Goal: Task Accomplishment & Management: Use online tool/utility

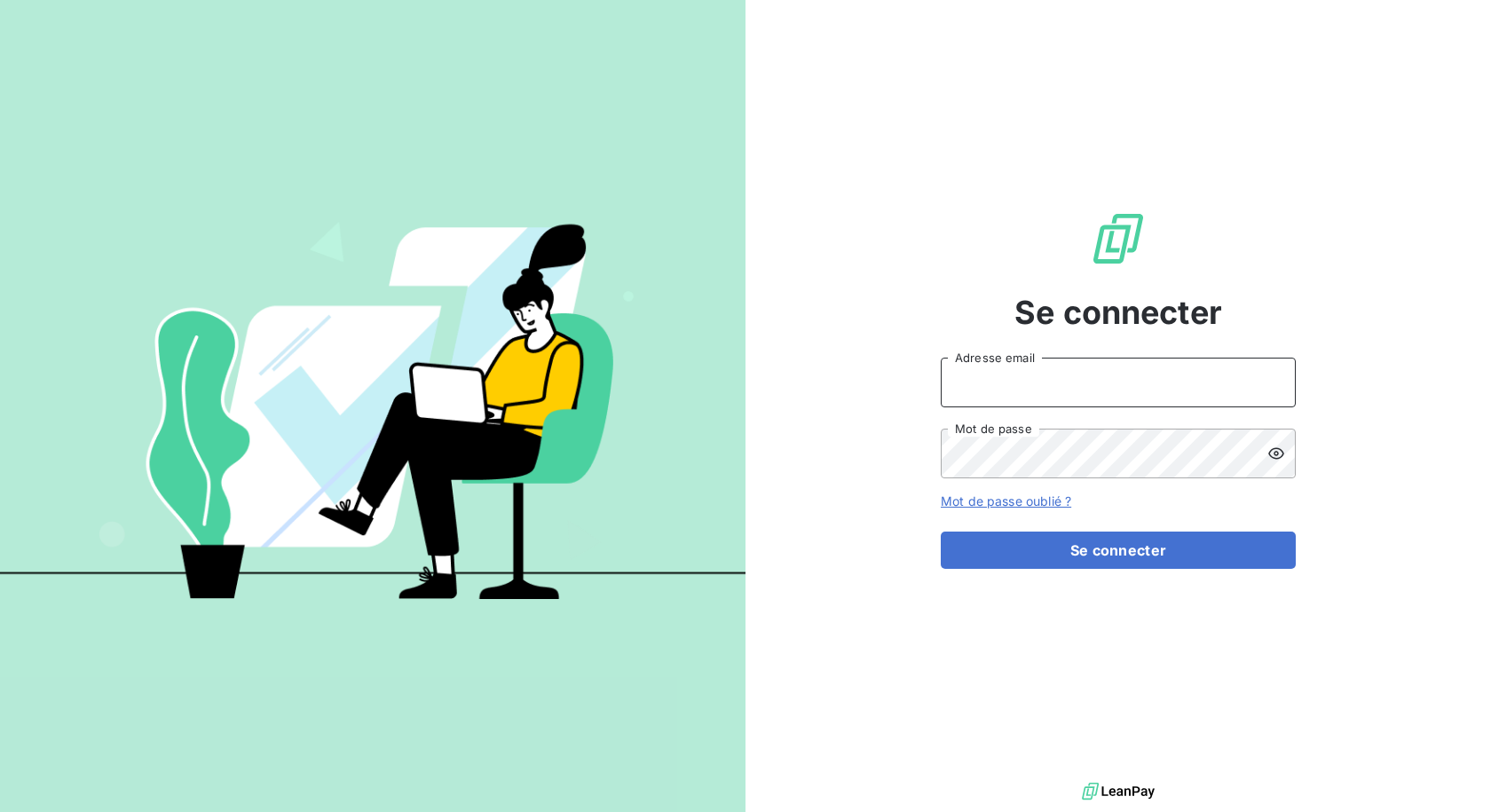
type input "[EMAIL_ADDRESS][DOMAIN_NAME]"
click at [1100, 393] on input "[EMAIL_ADDRESS][DOMAIN_NAME]" at bounding box center [1118, 381] width 355 height 49
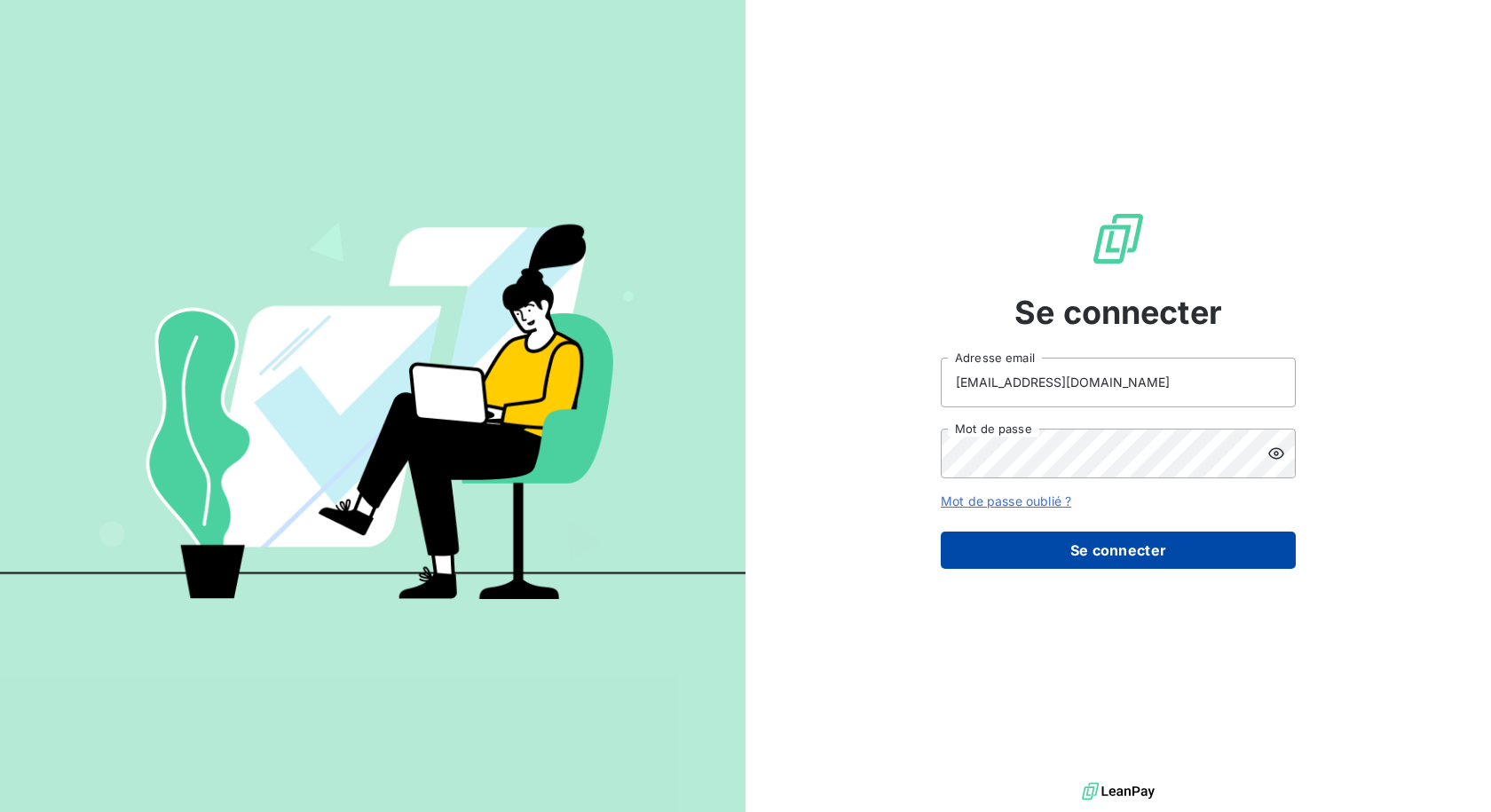
click at [1002, 554] on button "Se connecter" at bounding box center [1118, 550] width 355 height 38
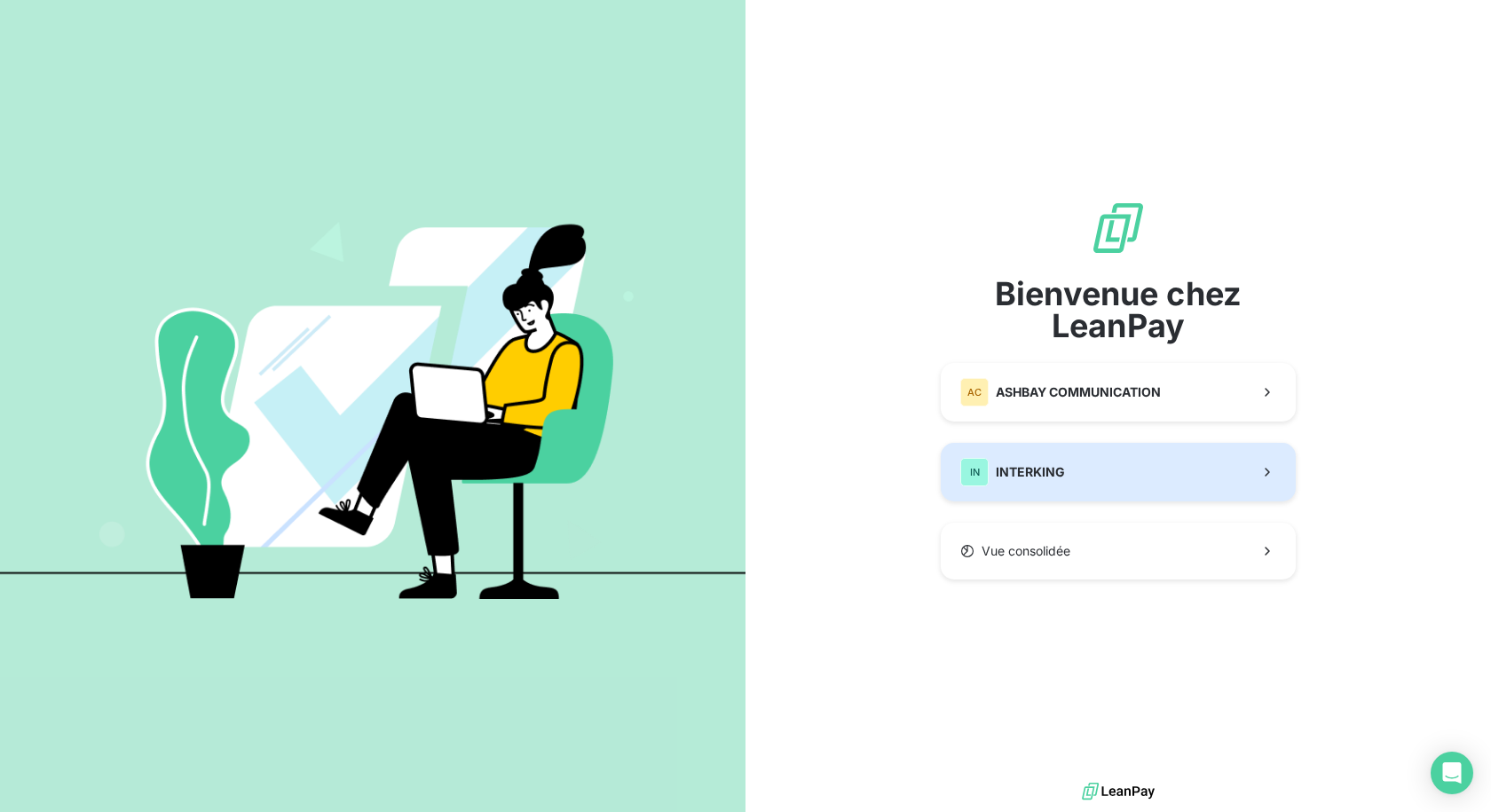
click at [1001, 466] on span "INTERKING" at bounding box center [1030, 472] width 70 height 17
click at [991, 472] on div "IN INTERKING" at bounding box center [1013, 471] width 104 height 28
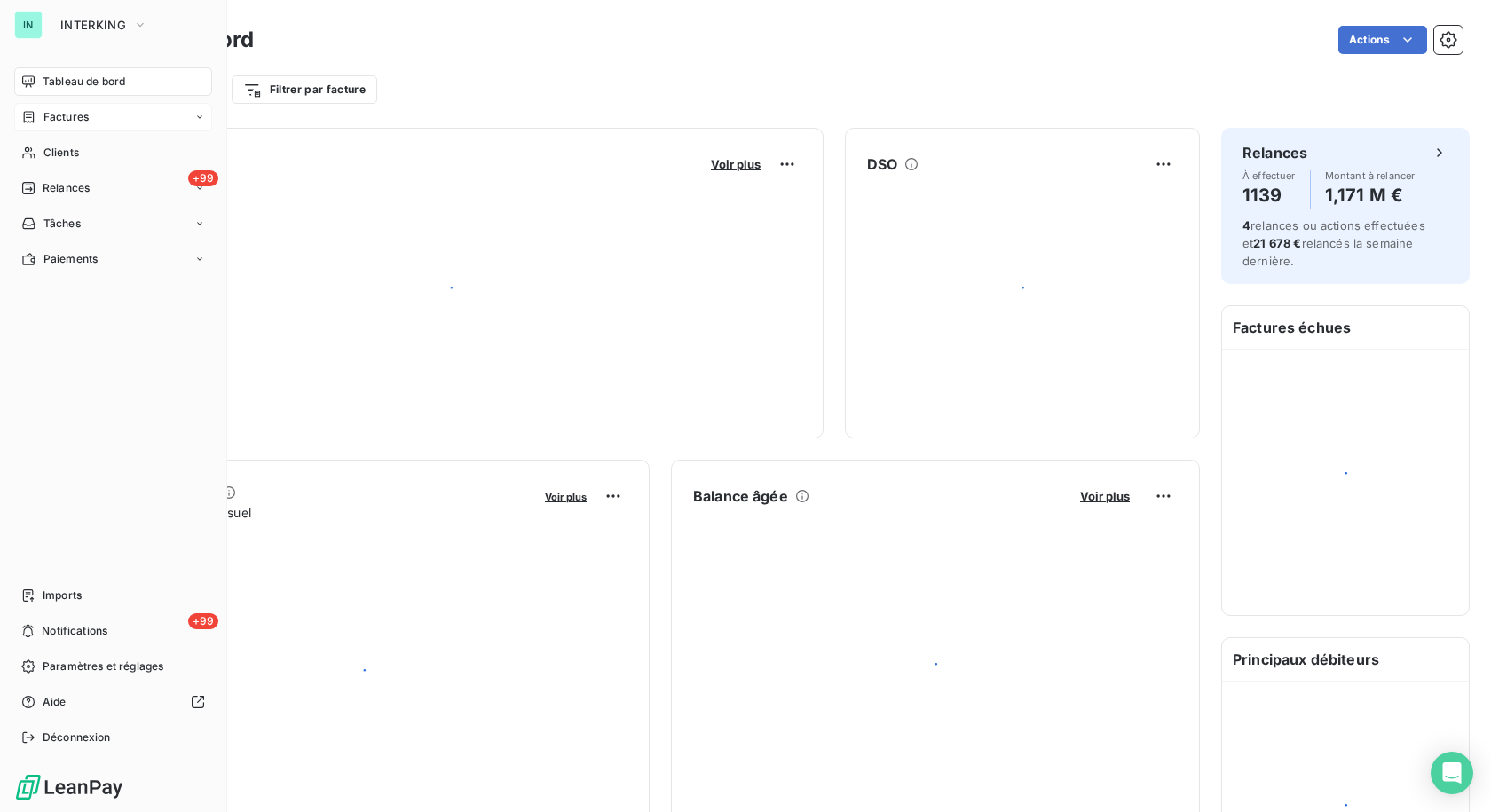
click at [42, 118] on div "Factures" at bounding box center [55, 117] width 68 height 16
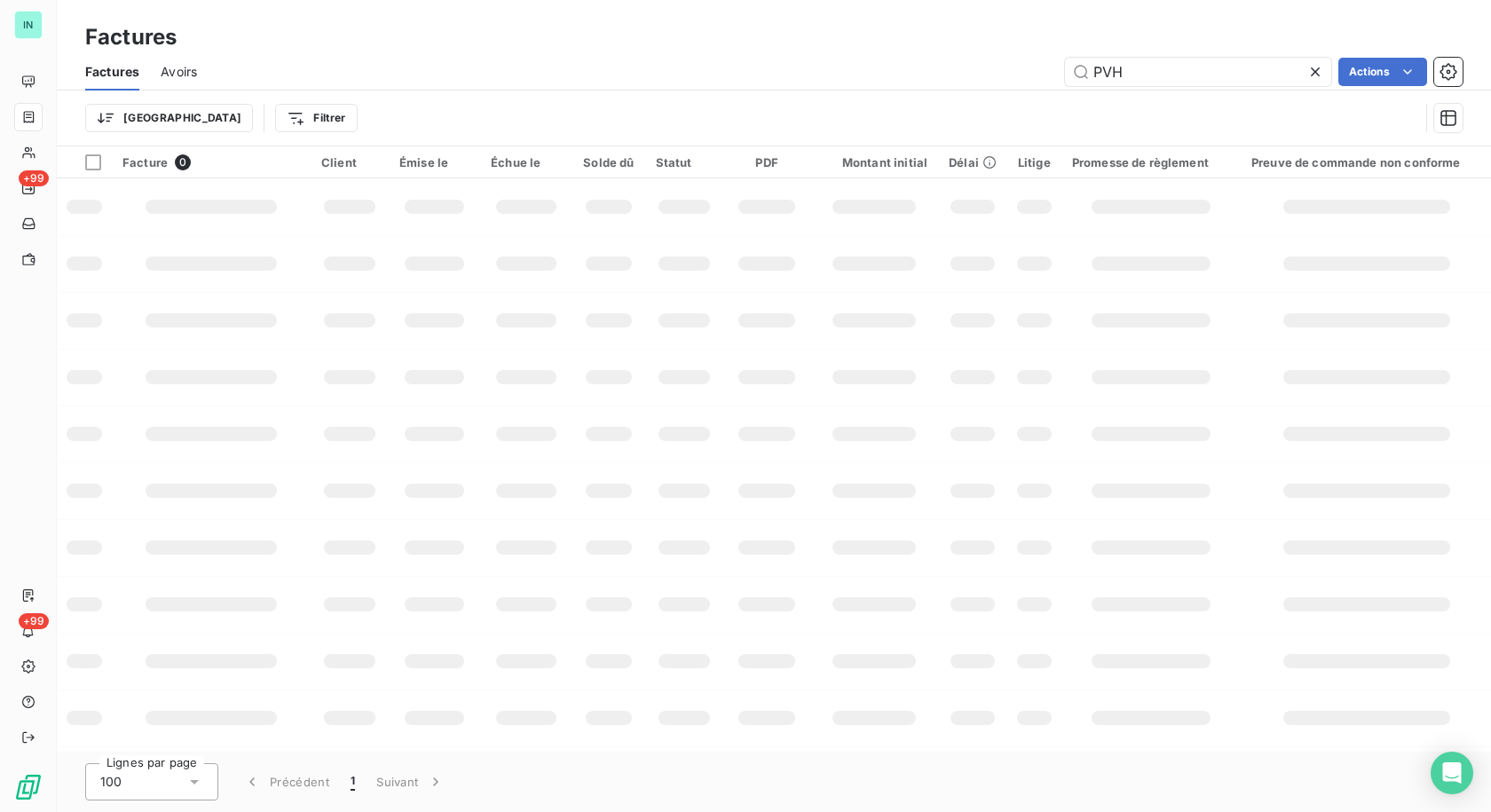
drag, startPoint x: 990, startPoint y: 78, endPoint x: 865, endPoint y: 94, distance: 126.0
click at [889, 92] on div "Factures Avoirs PVH Actions Trier Filtrer" at bounding box center [774, 99] width 1434 height 93
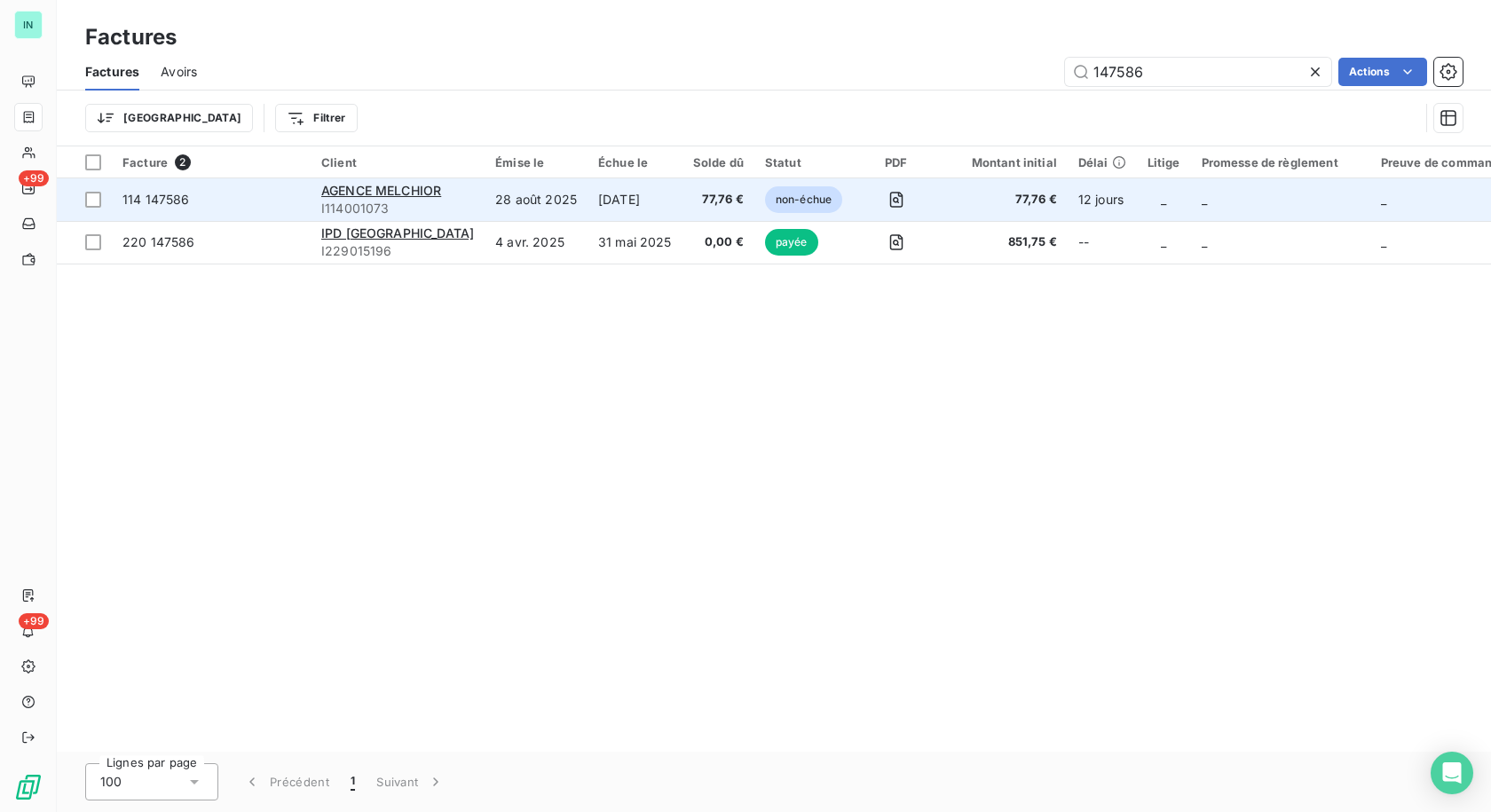
type input "147586"
click at [499, 200] on td "28 août 2025" at bounding box center [536, 200] width 103 height 42
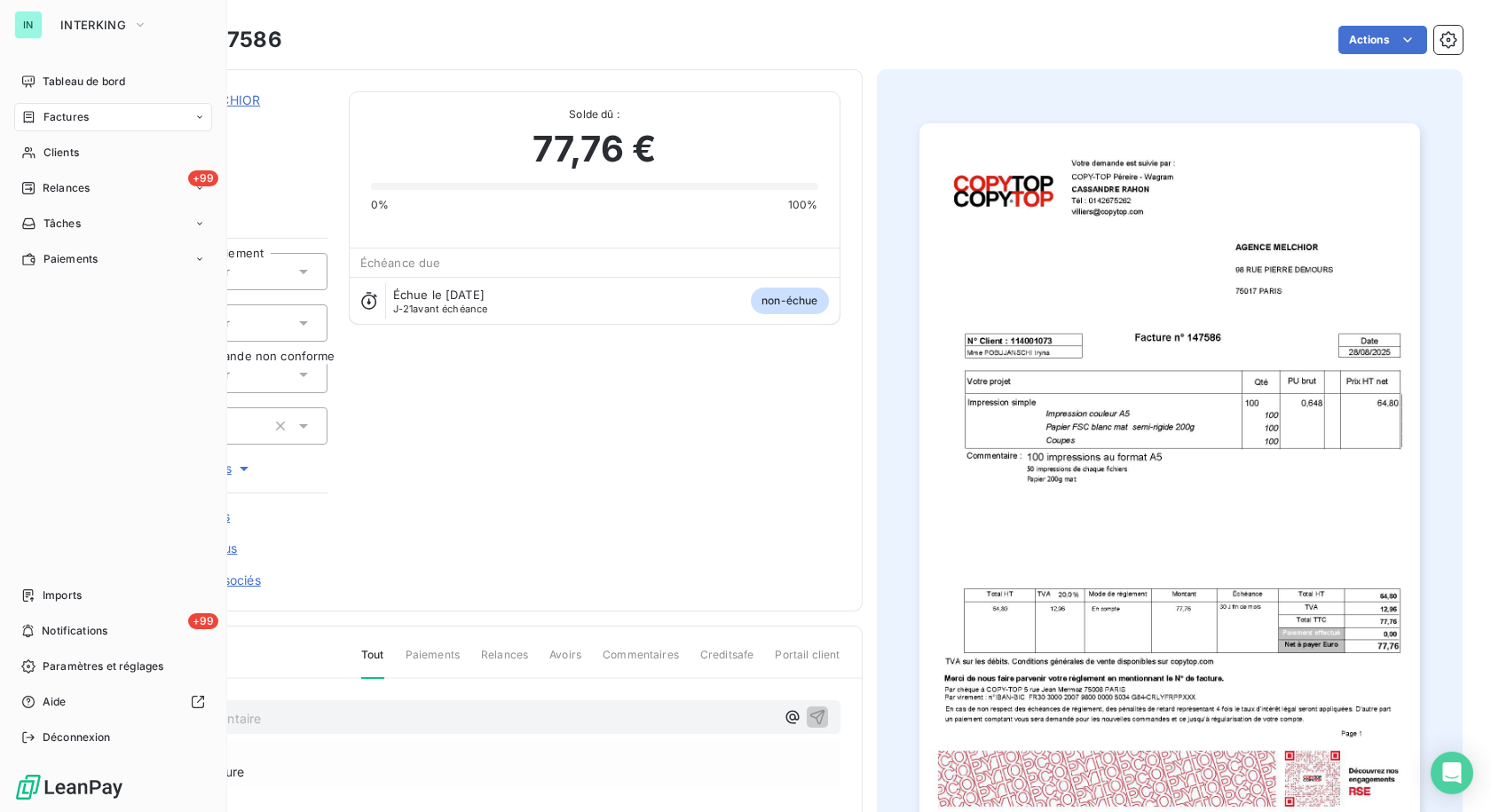
drag, startPoint x: 37, startPoint y: 158, endPoint x: 889, endPoint y: 143, distance: 852.1
click at [43, 158] on div "Clients" at bounding box center [113, 152] width 198 height 28
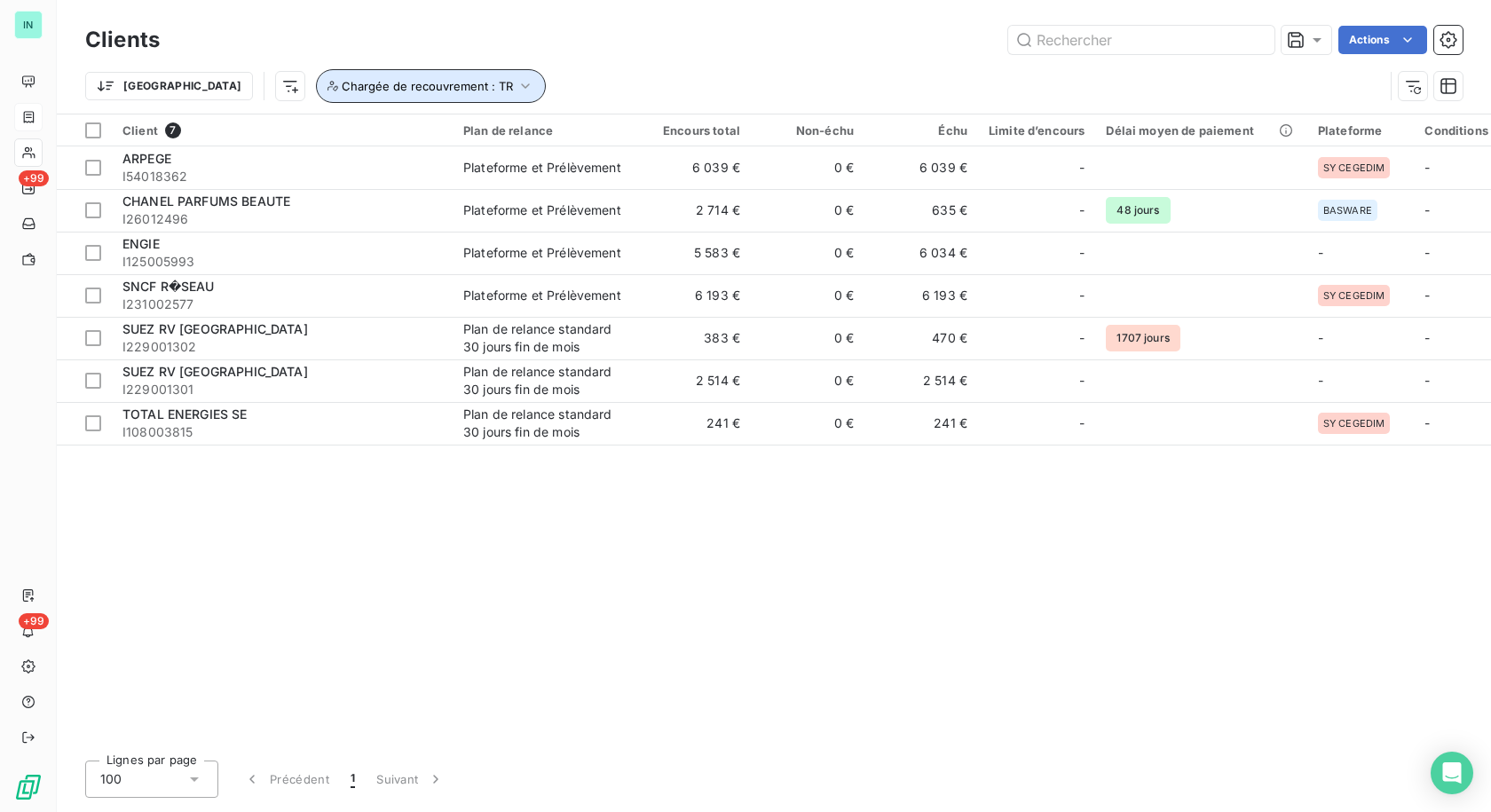
drag, startPoint x: 408, startPoint y: 87, endPoint x: 365, endPoint y: 102, distance: 45.5
click at [410, 87] on span "Chargée de recouvrement : TR" at bounding box center [427, 86] width 171 height 14
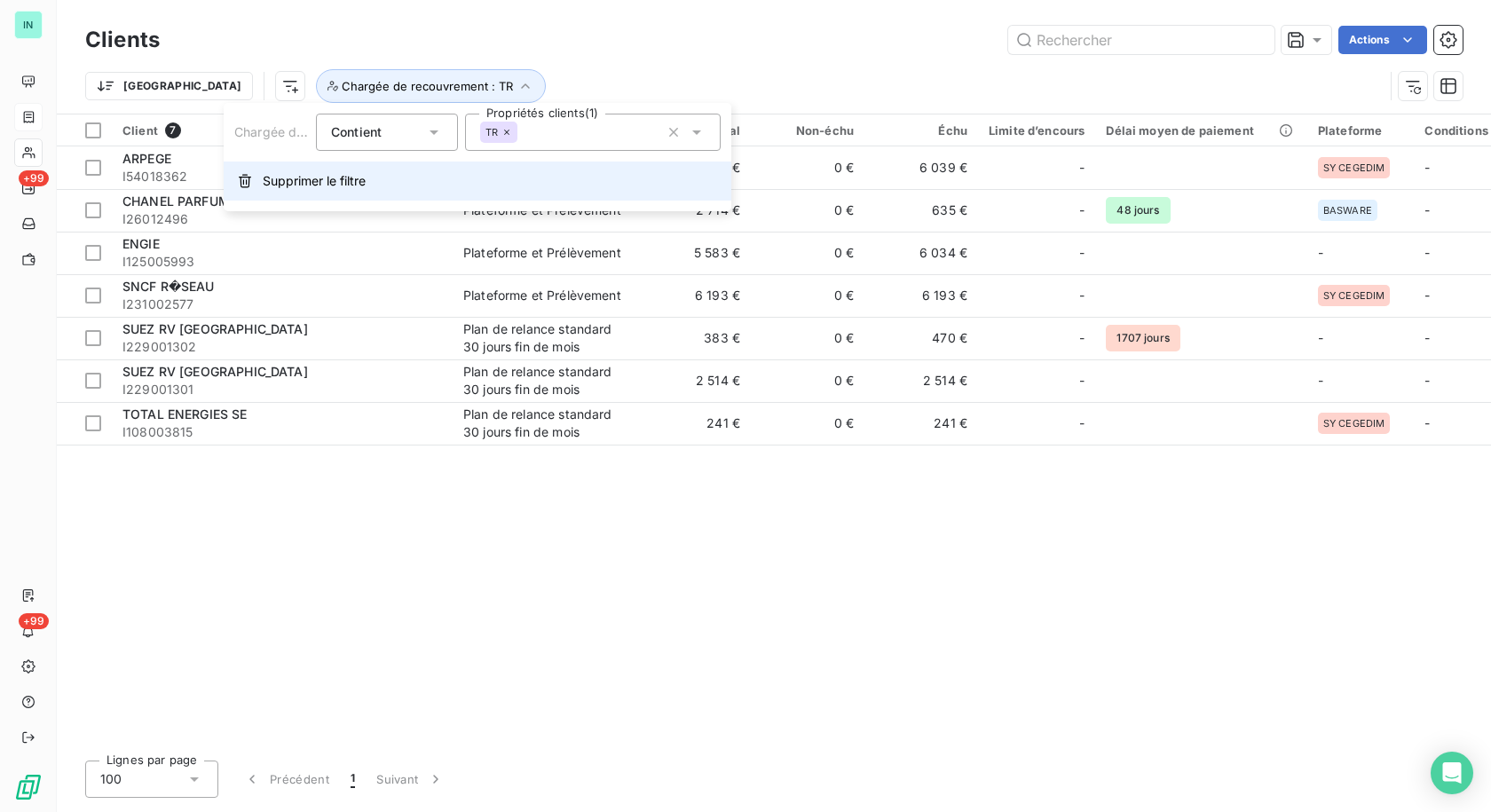
click at [326, 179] on span "Supprimer le filtre" at bounding box center [314, 181] width 103 height 17
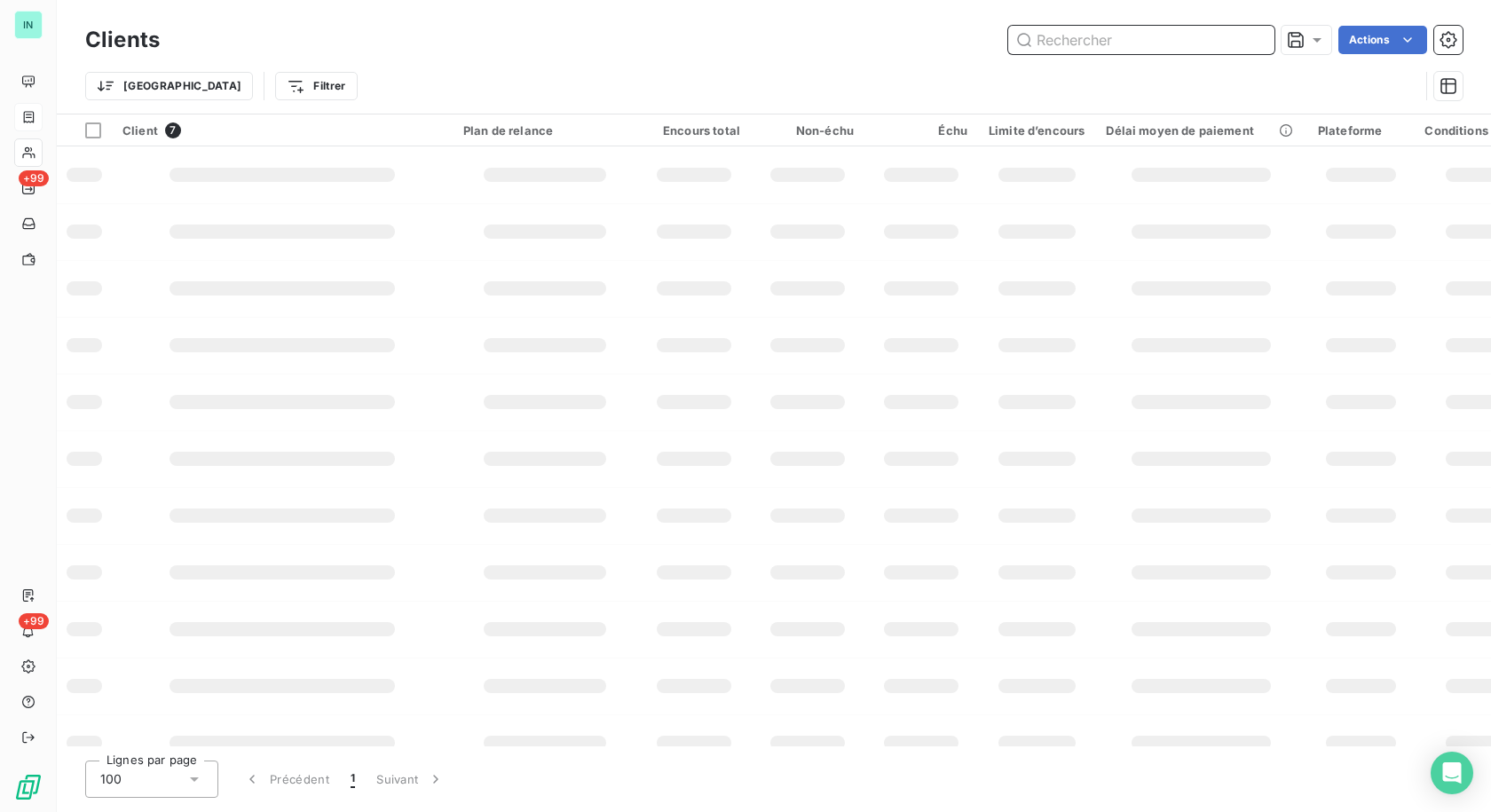
click at [1090, 37] on input "text" at bounding box center [1141, 40] width 267 height 28
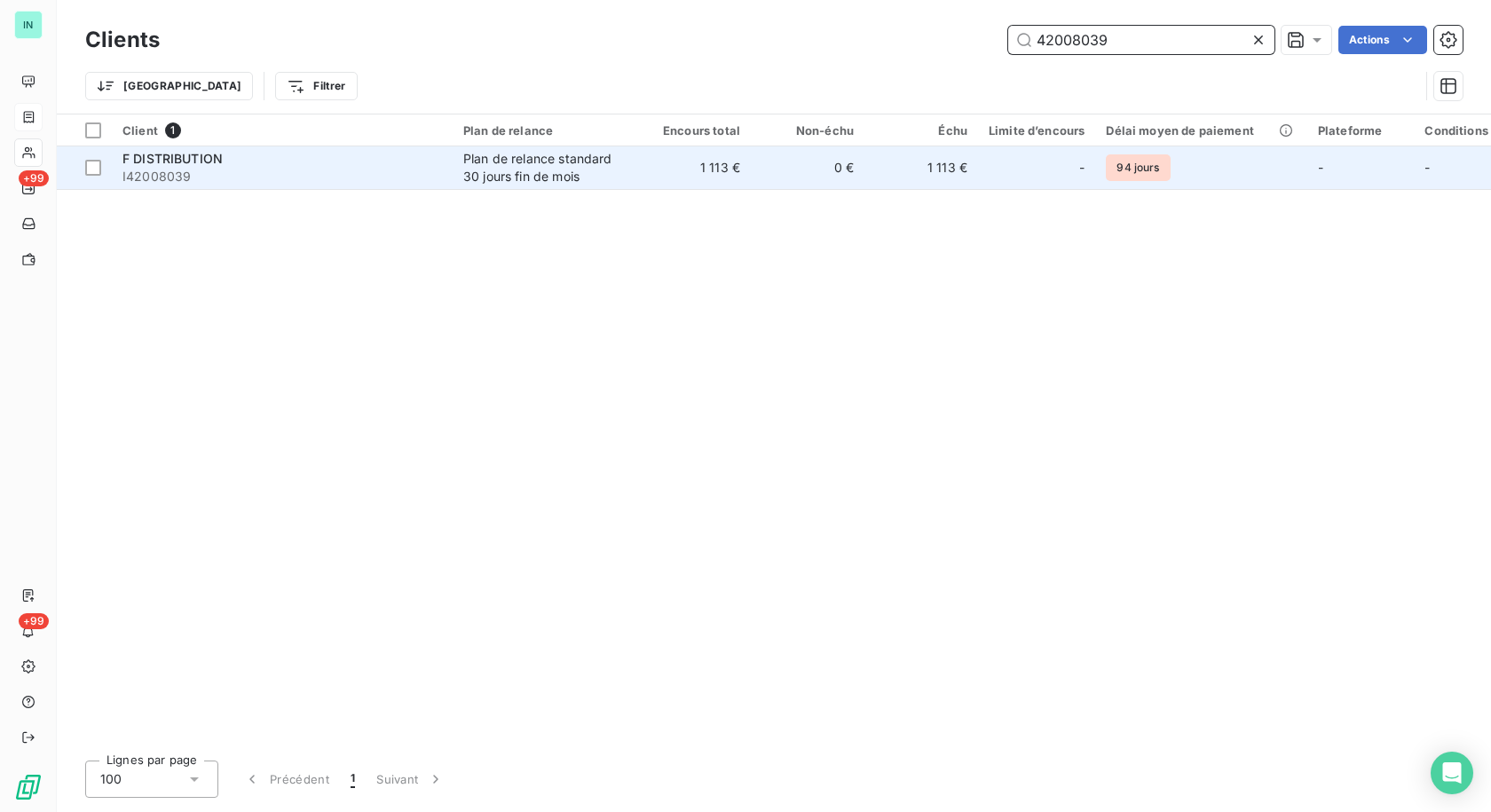
type input "42008039"
click at [656, 172] on td "1 113 €" at bounding box center [694, 168] width 114 height 42
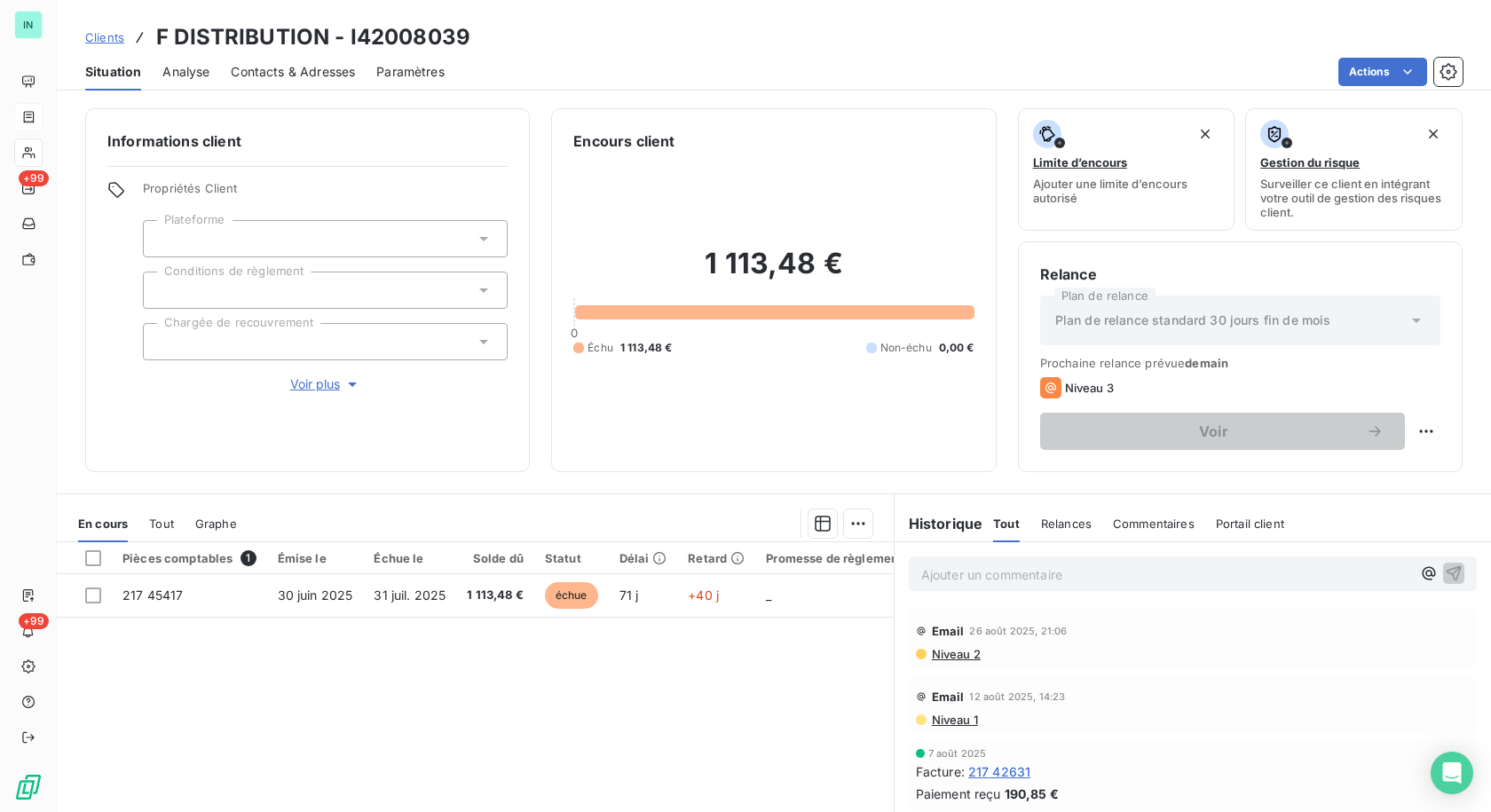
scroll to position [178, 0]
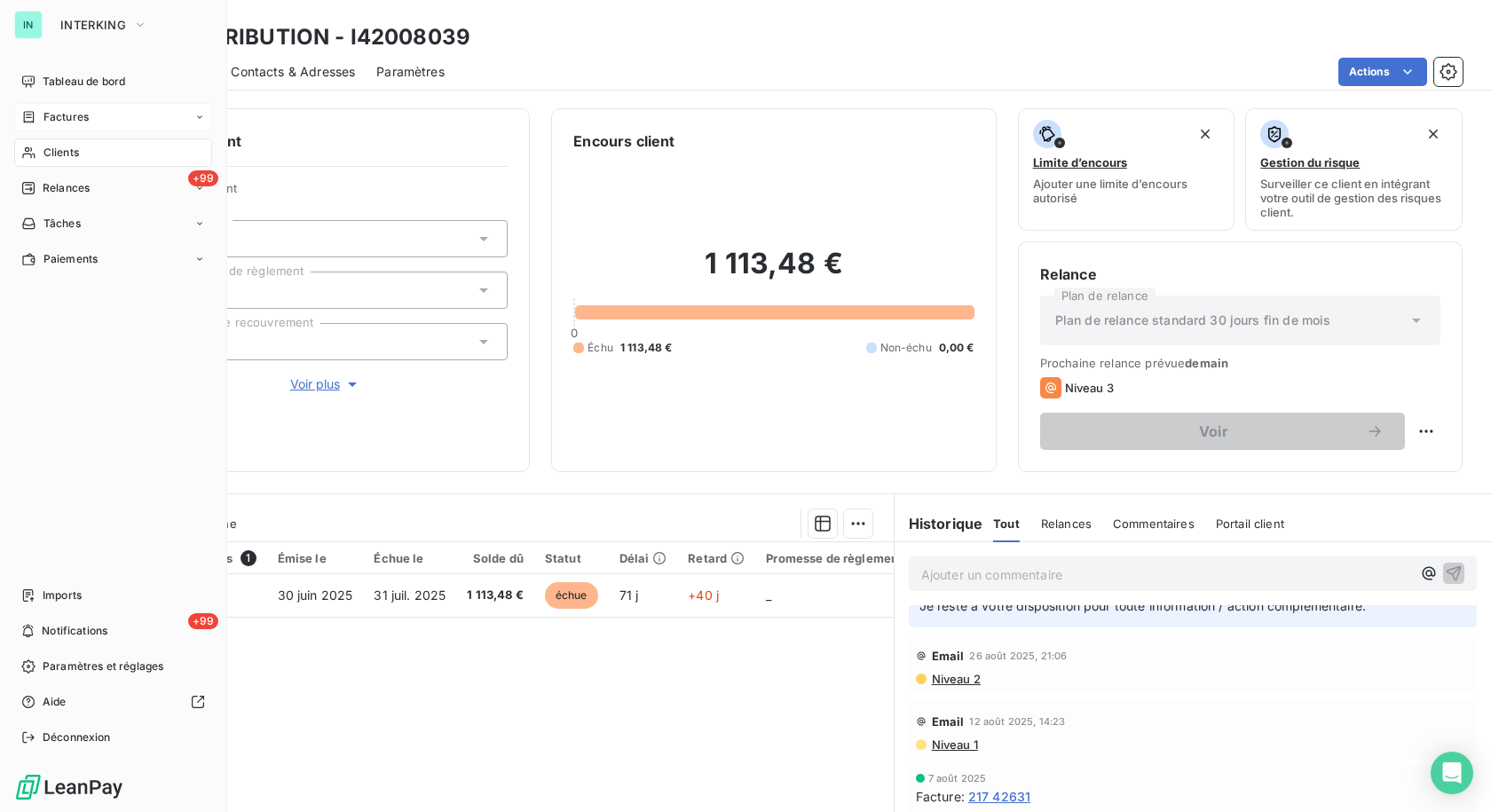
drag, startPoint x: 39, startPoint y: 151, endPoint x: 93, endPoint y: 148, distance: 54.1
click at [42, 153] on div "Clients" at bounding box center [113, 152] width 198 height 28
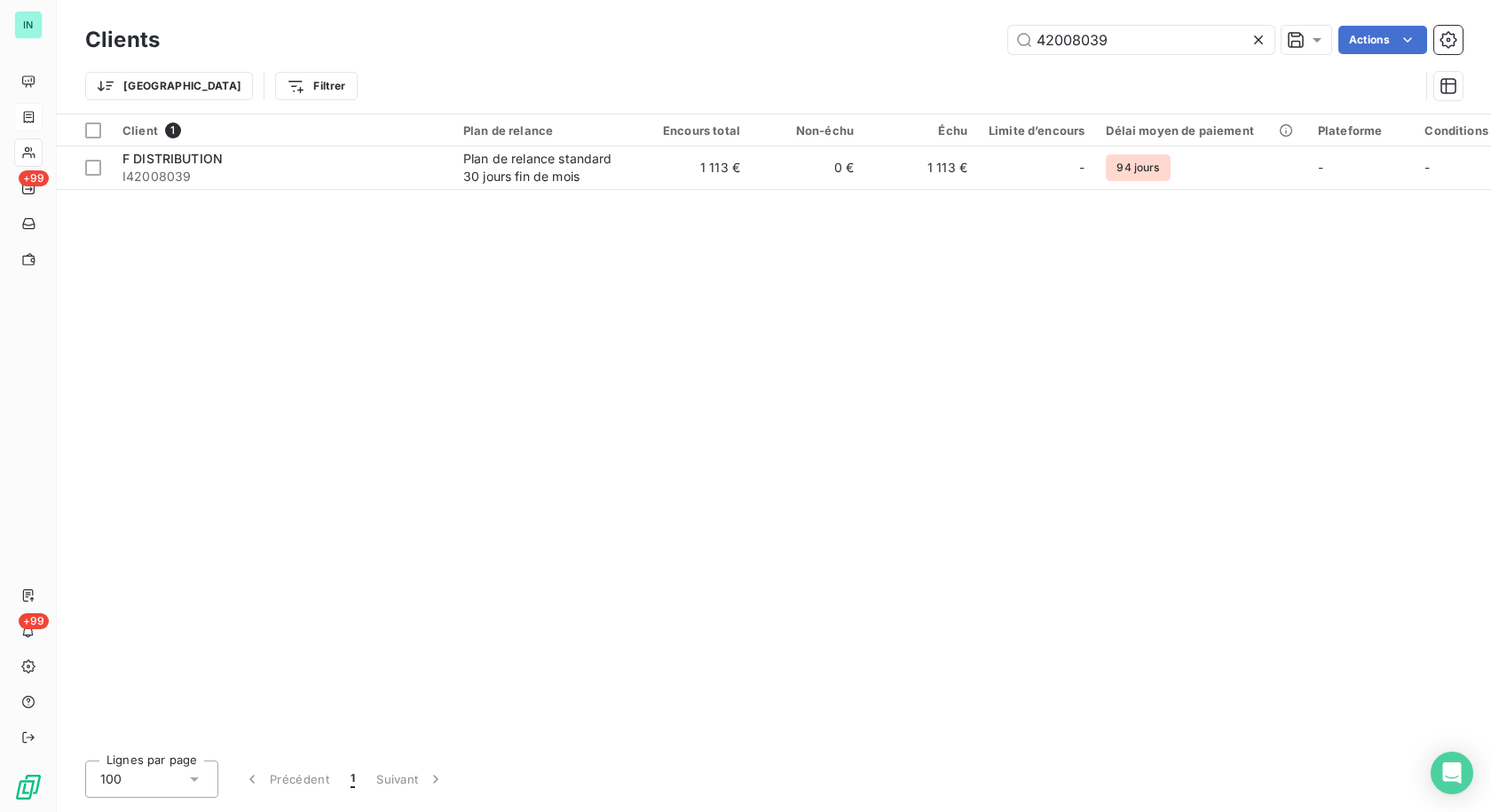
drag, startPoint x: 984, startPoint y: 49, endPoint x: 817, endPoint y: 68, distance: 168.1
click at [817, 68] on div "Clients 42008039 Actions Trier Filtrer" at bounding box center [774, 68] width 1378 height 93
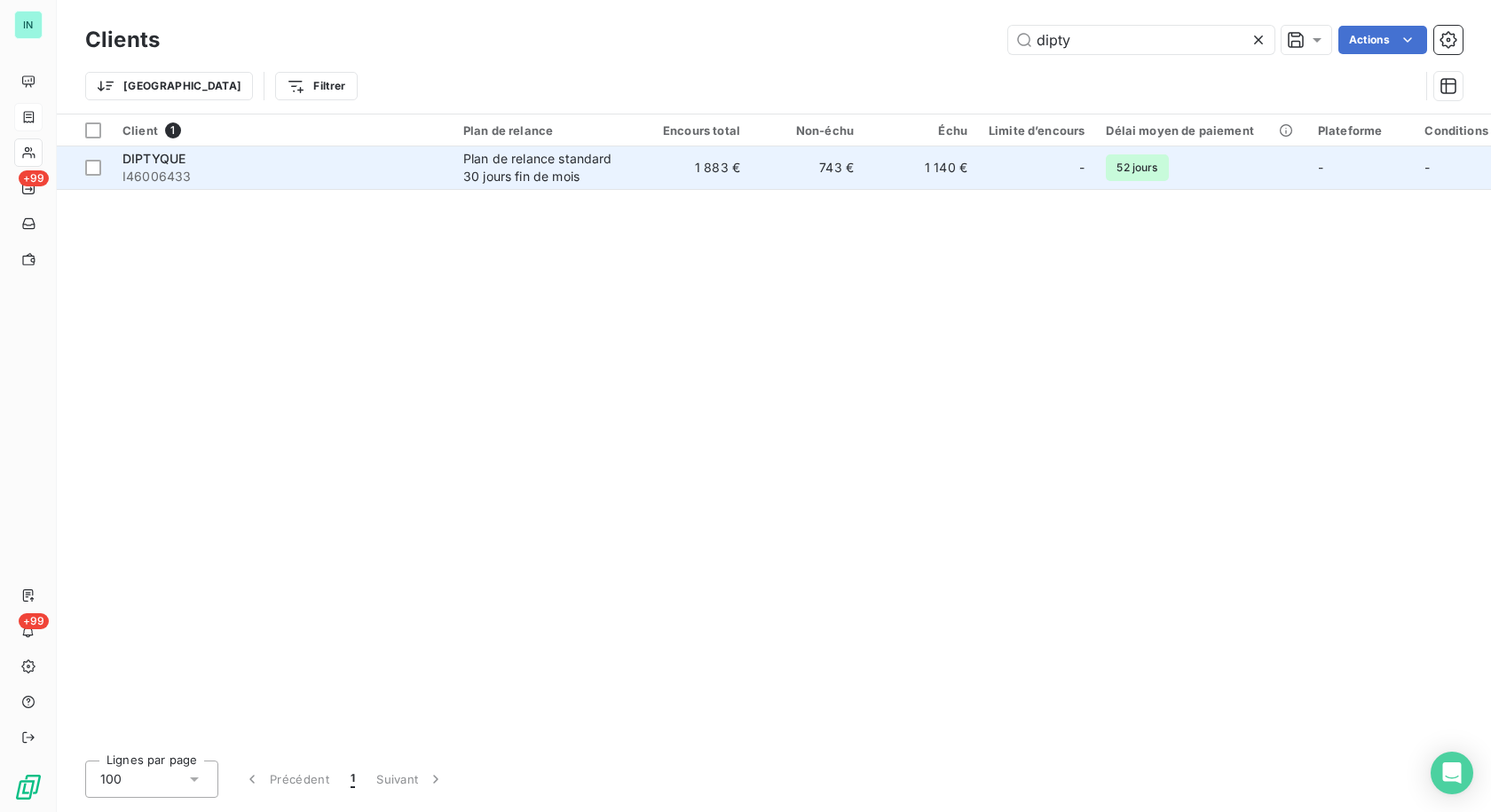
type input "dipty"
click at [627, 172] on td "Plan de relance standard 30 jours fin de mois" at bounding box center [545, 168] width 184 height 42
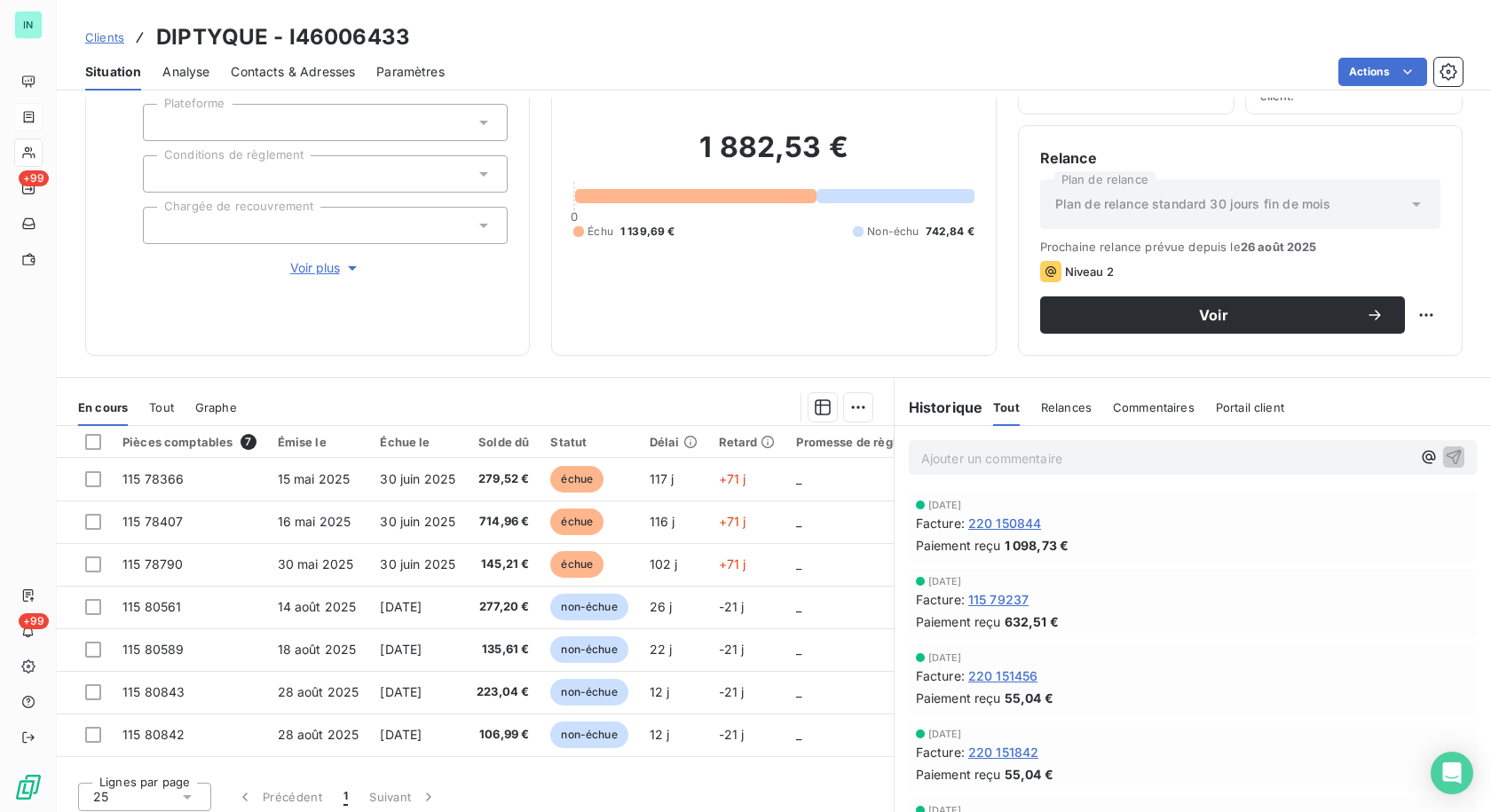
scroll to position [126, 0]
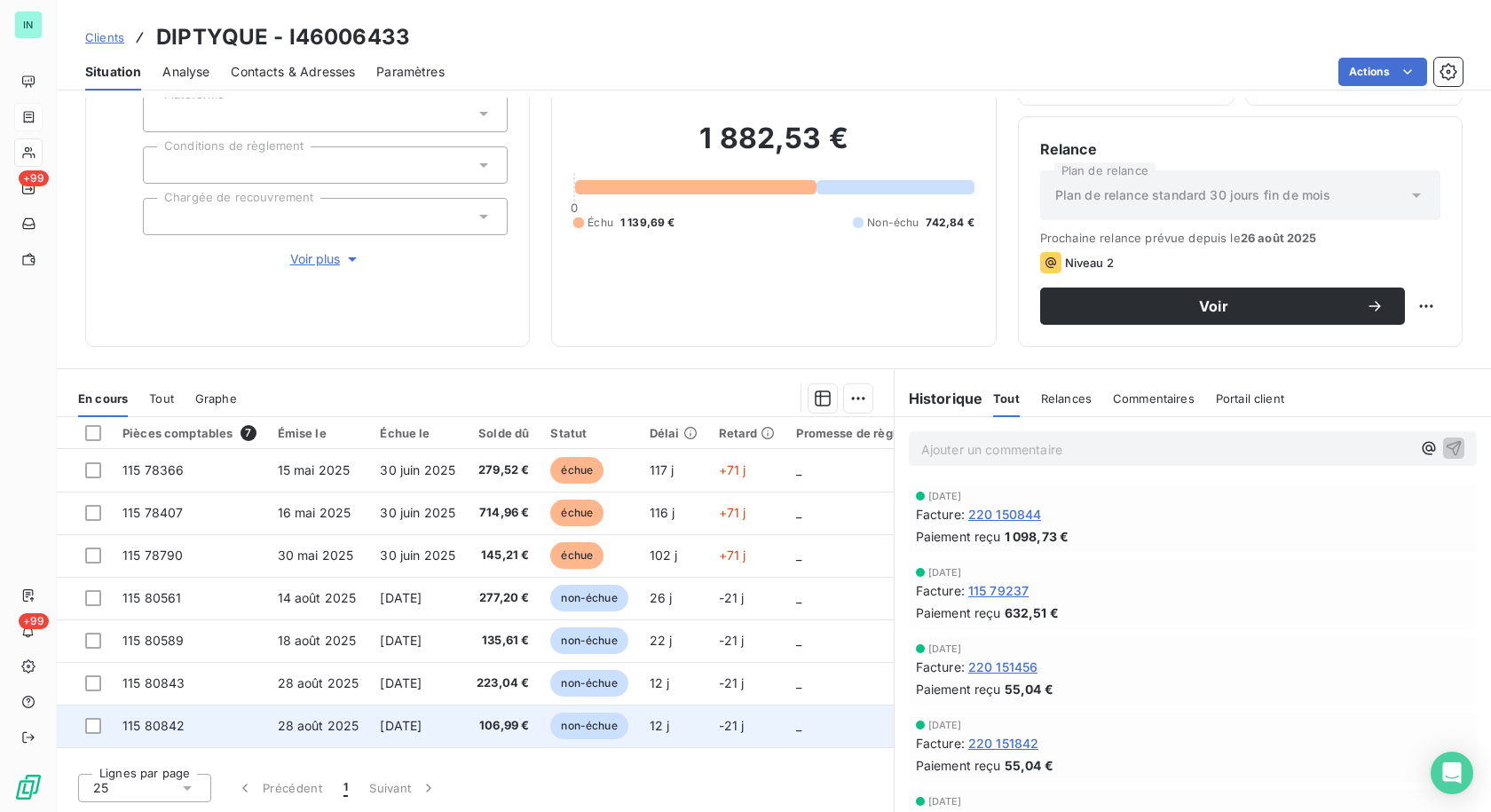
click at [612, 725] on span "non-échue" at bounding box center [589, 726] width 77 height 27
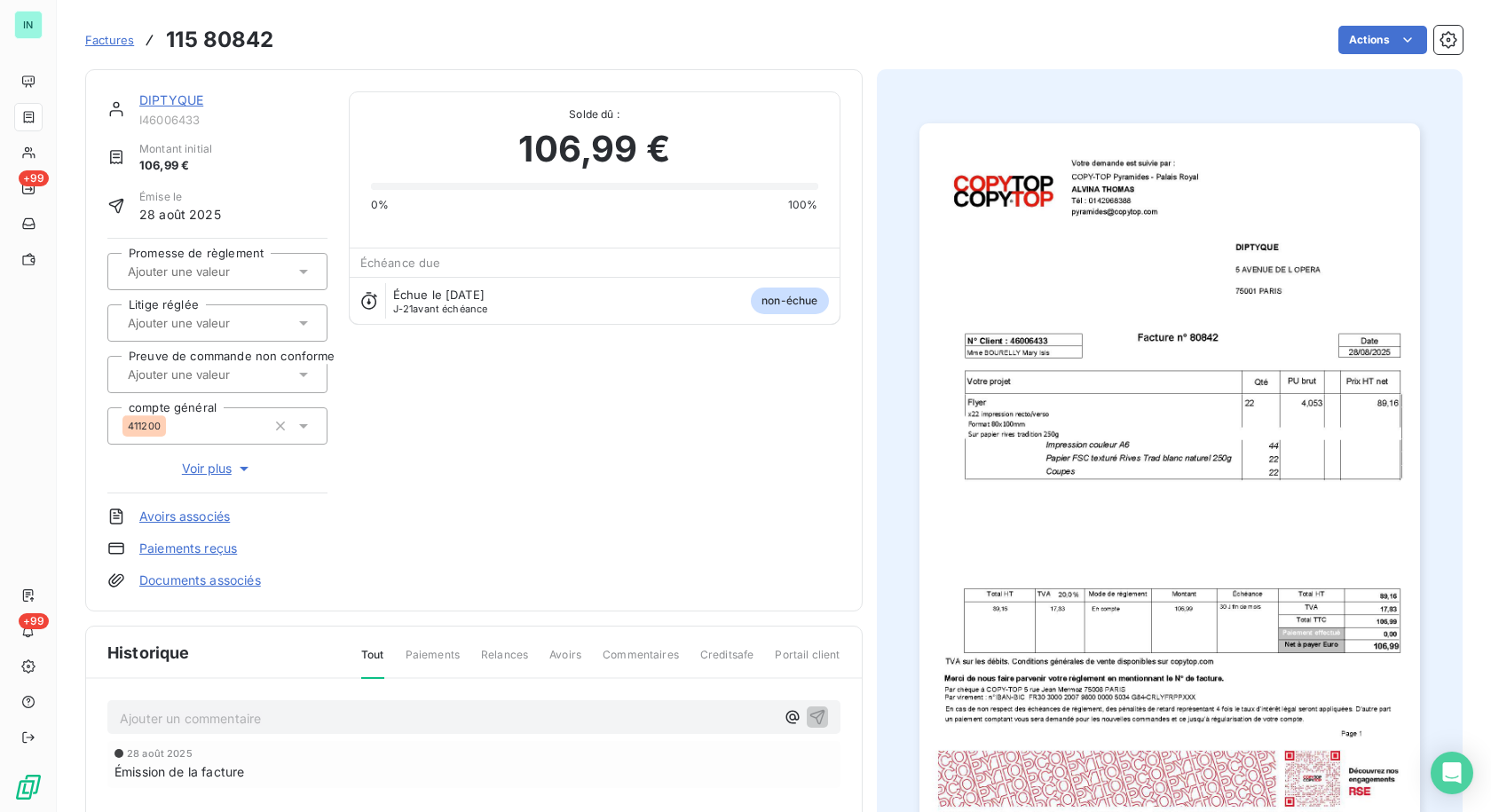
click at [171, 97] on link "DIPTYQUE" at bounding box center [171, 100] width 64 height 15
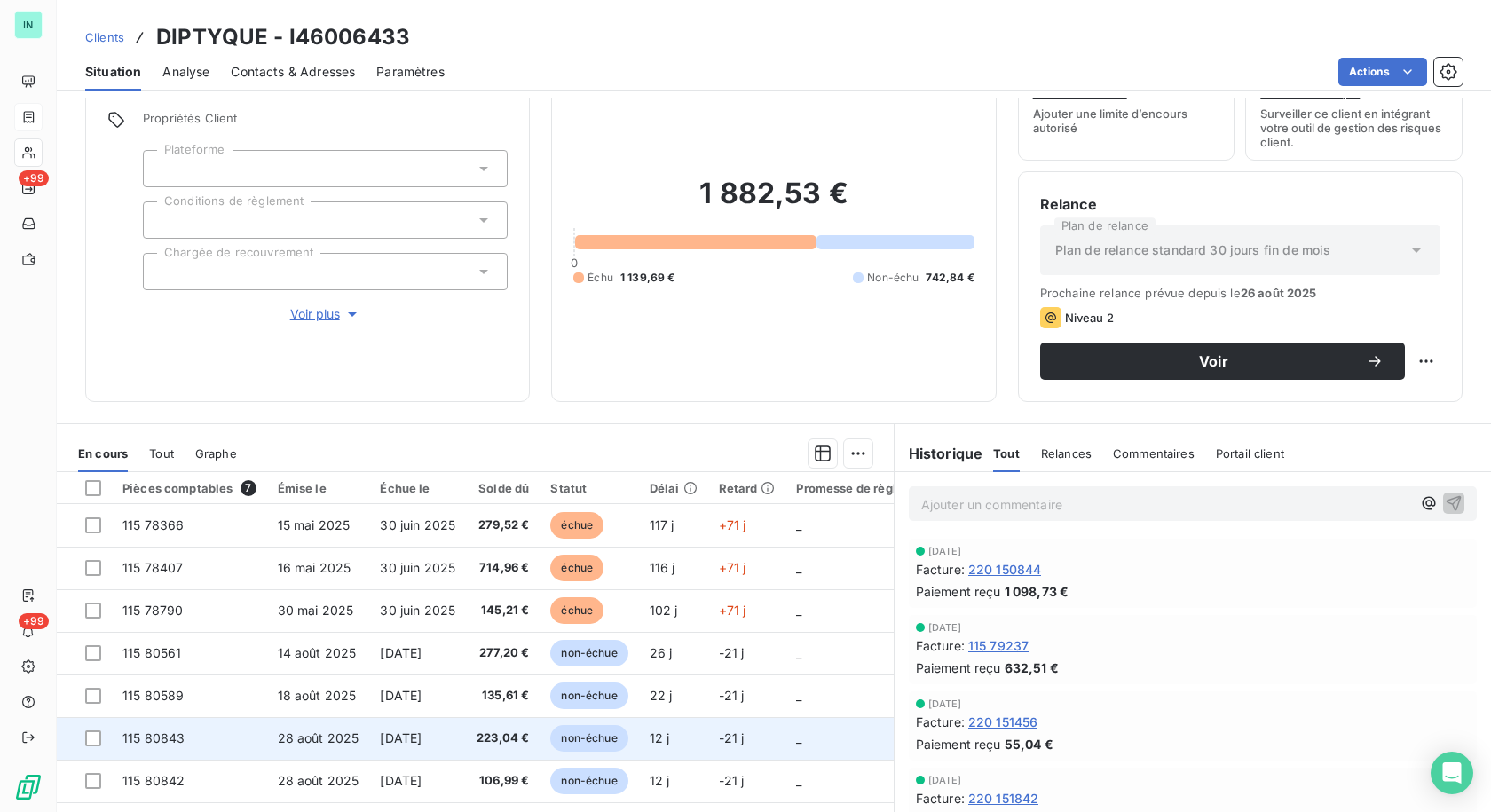
scroll to position [126, 0]
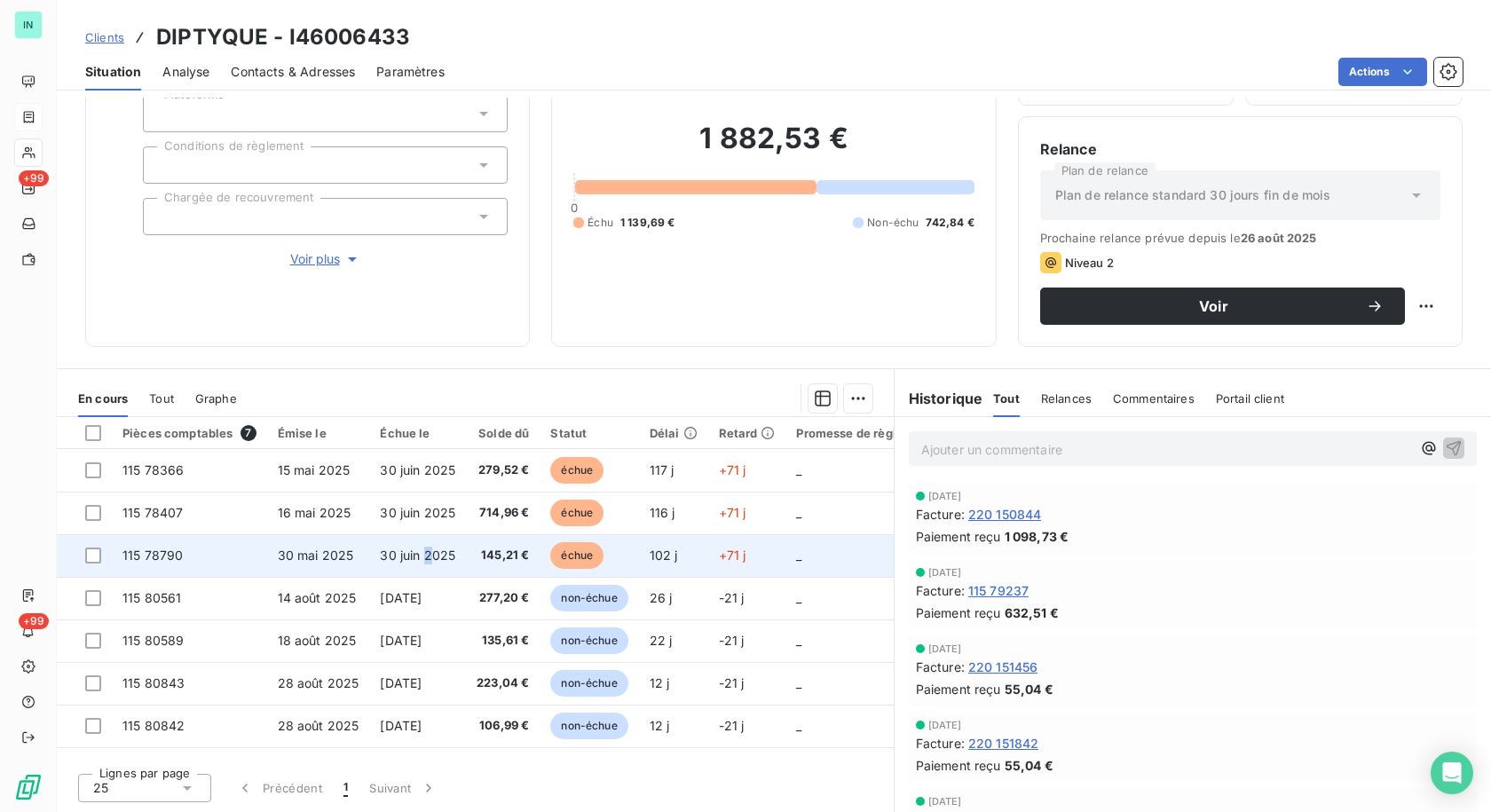
click at [430, 558] on span "30 juin 2025" at bounding box center [417, 555] width 75 height 15
